Goal: Transaction & Acquisition: Purchase product/service

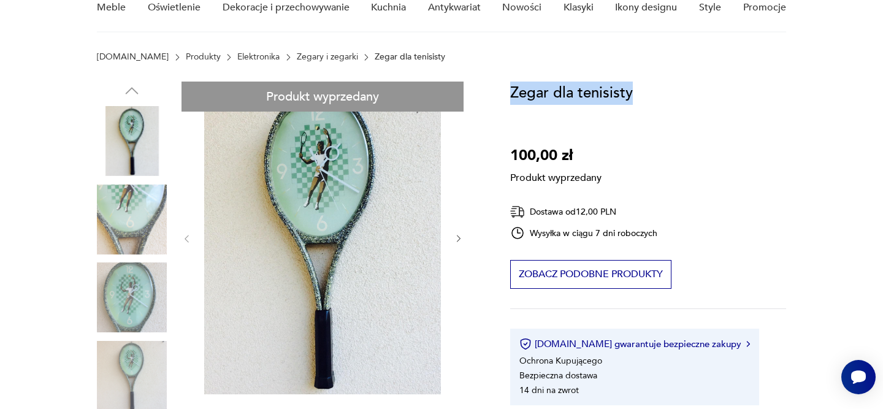
drag, startPoint x: 512, startPoint y: 94, endPoint x: 652, endPoint y: 98, distance: 139.2
click at [652, 99] on div "Zegar dla tenisisty 100,00 zł Produkt wyprzedany Dostawa od 12,00 PLN Wysyłka w…" at bounding box center [647, 244] width 275 height 324
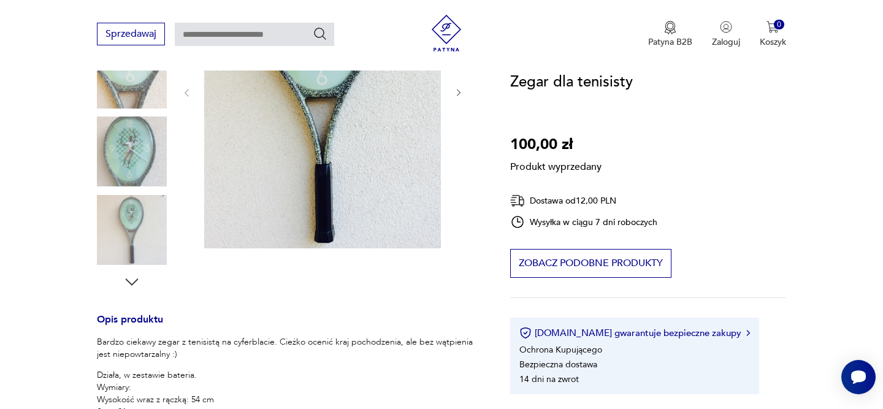
scroll to position [272, 0]
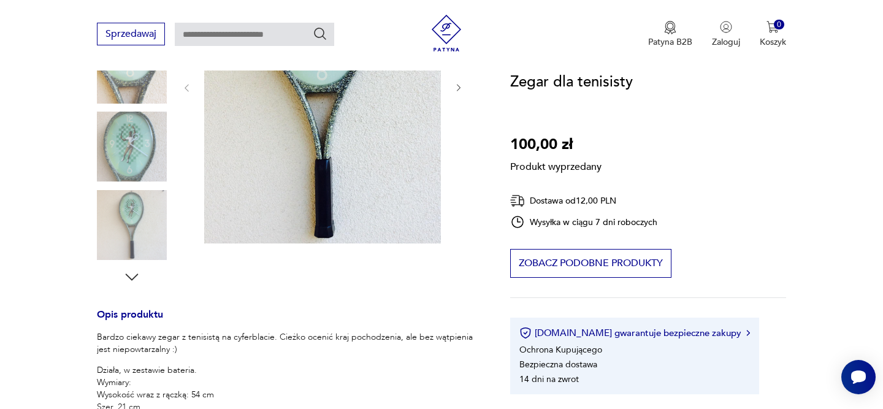
click at [136, 226] on div "Produkt wyprzedany Opis produktu Bardzo ciekawy zegar z tenisistą na cyferblaci…" at bounding box center [289, 325] width 384 height 788
click at [132, 275] on div "Produkt wyprzedany Opis produktu Bardzo ciekawy zegar z tenisistą na cyferblaci…" at bounding box center [289, 325] width 384 height 788
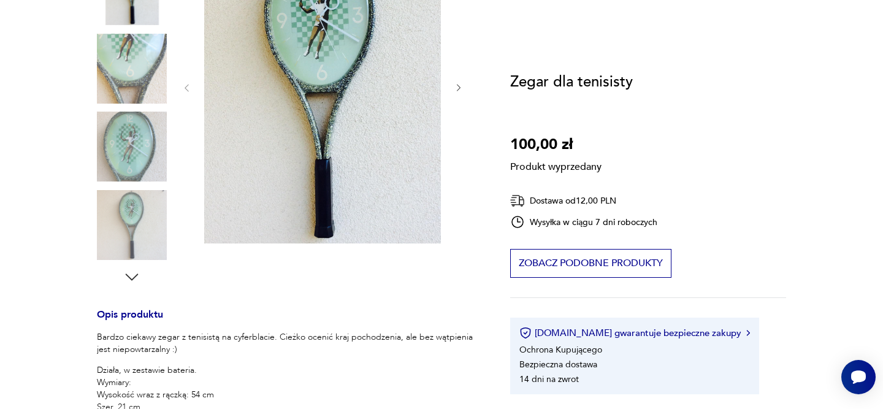
click at [135, 104] on div "Produkt wyprzedany Opis produktu Bardzo ciekawy zegar z tenisistą na cyferblaci…" at bounding box center [289, 325] width 384 height 788
click at [135, 79] on div "Produkt wyprzedany Opis produktu Bardzo ciekawy zegar z tenisistą na cyferblaci…" at bounding box center [289, 325] width 384 height 788
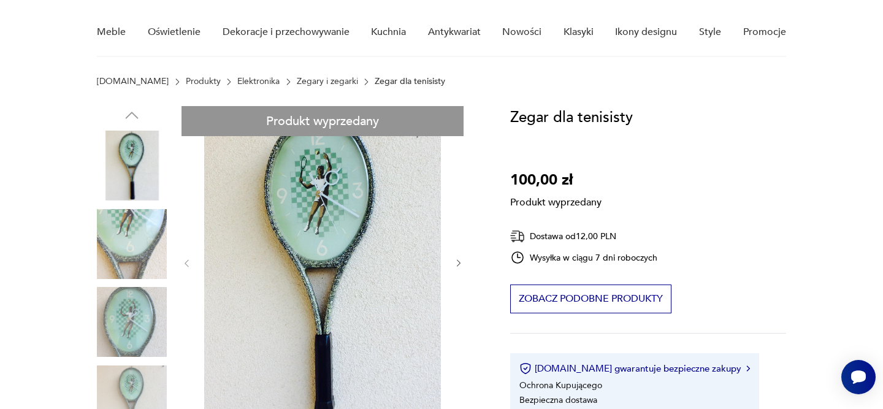
scroll to position [86, 0]
